Goal: Check status: Check status

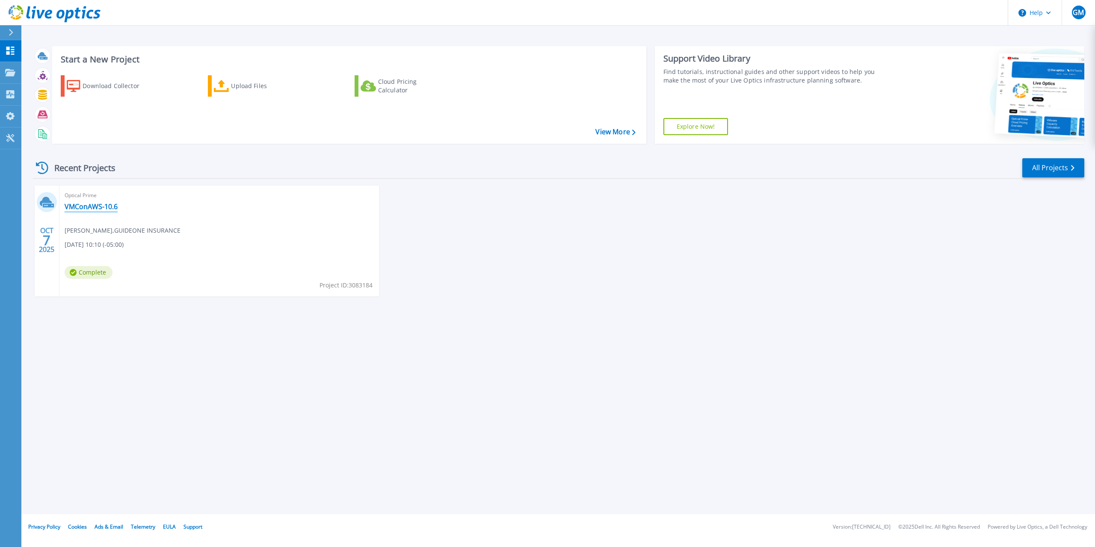
click at [99, 208] on link "VMConAWS-10.6" at bounding box center [91, 206] width 53 height 9
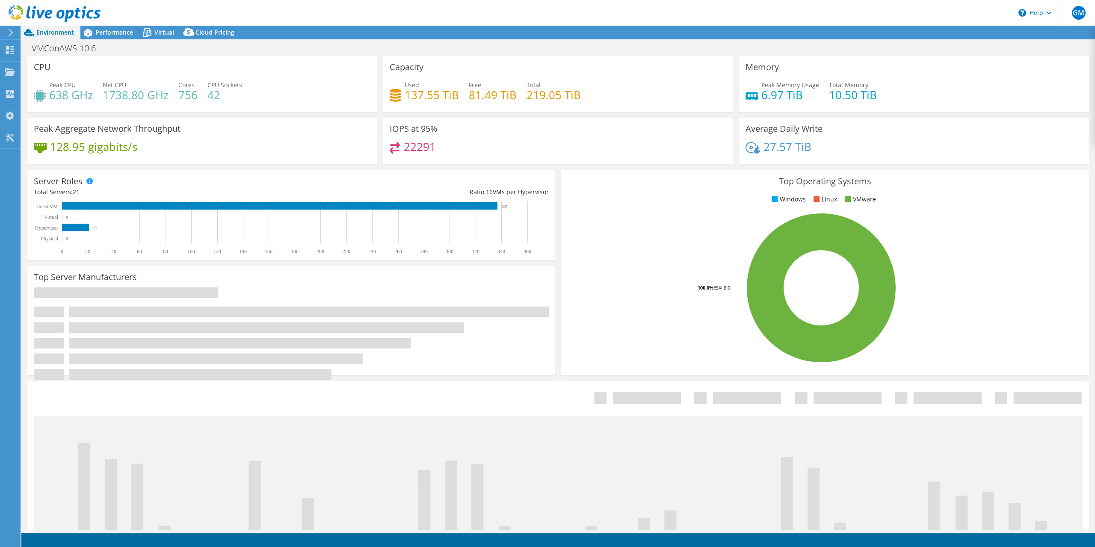
select select "USD"
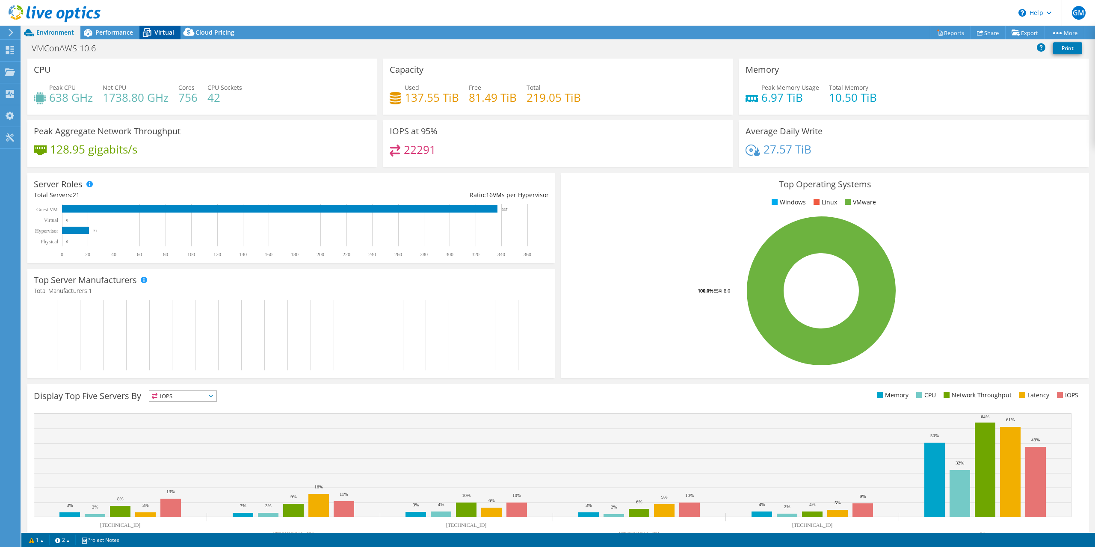
click at [158, 30] on span "Virtual" at bounding box center [164, 32] width 20 height 8
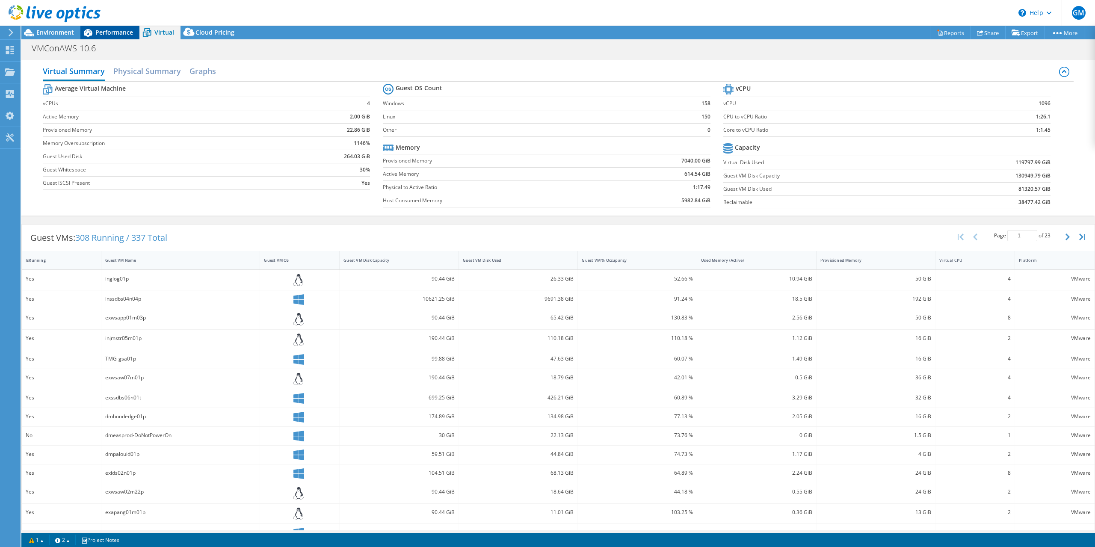
click at [113, 33] on span "Performance" at bounding box center [114, 32] width 38 height 8
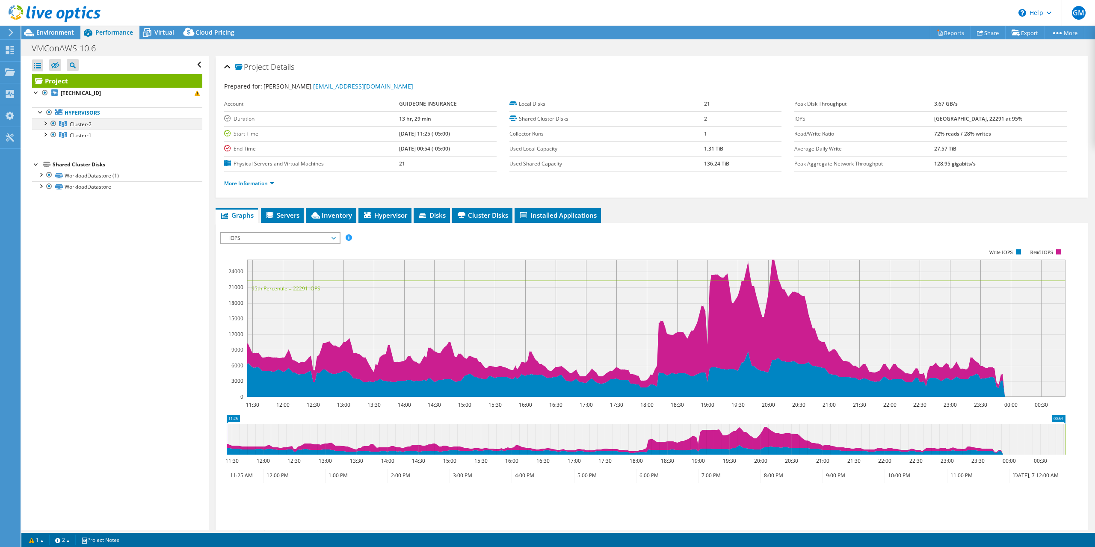
click at [47, 125] on div at bounding box center [45, 122] width 9 height 9
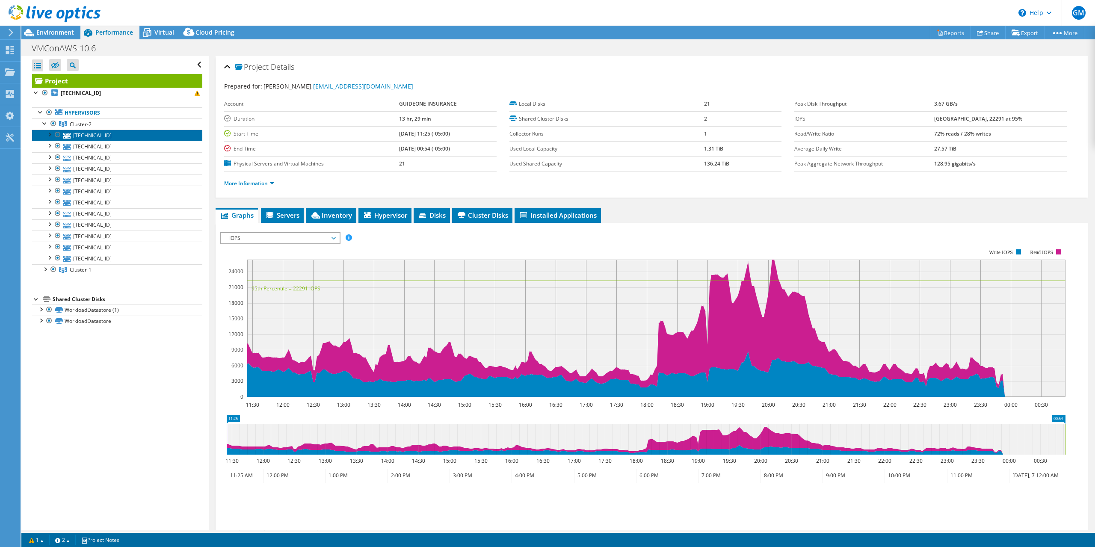
click at [77, 135] on link "[TECHNICAL_ID]" at bounding box center [117, 135] width 170 height 11
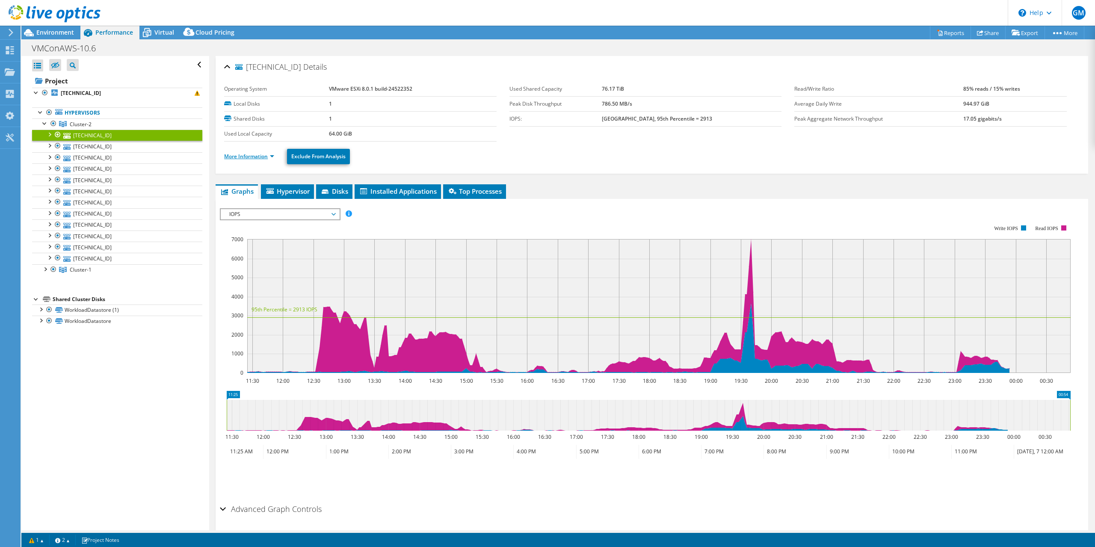
click at [273, 157] on link "More Information" at bounding box center [249, 156] width 50 height 7
